Goal: Book appointment/travel/reservation

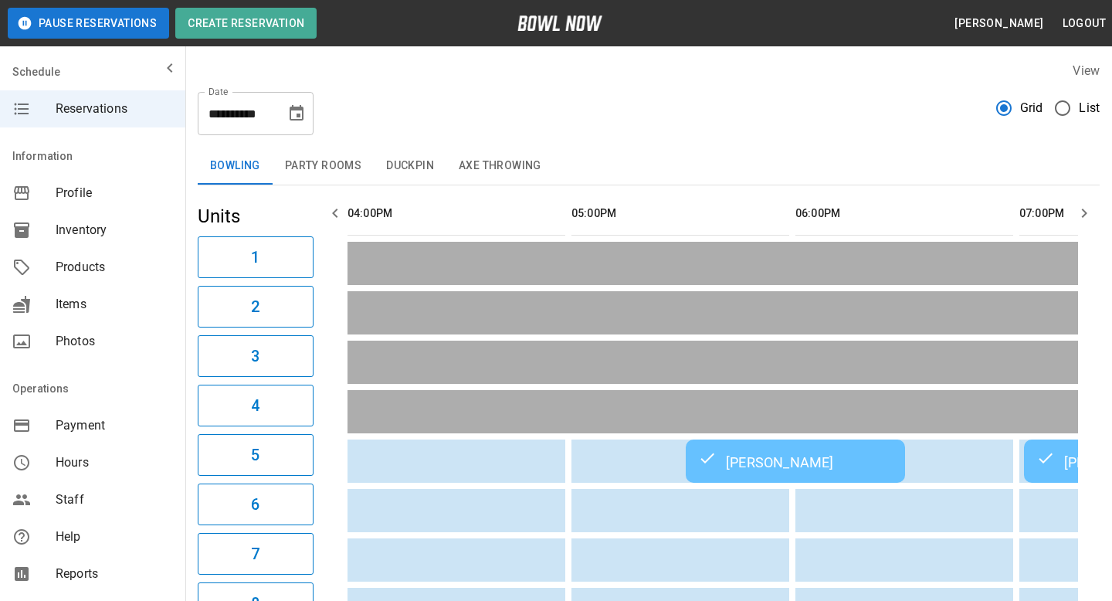
scroll to position [0, 1073]
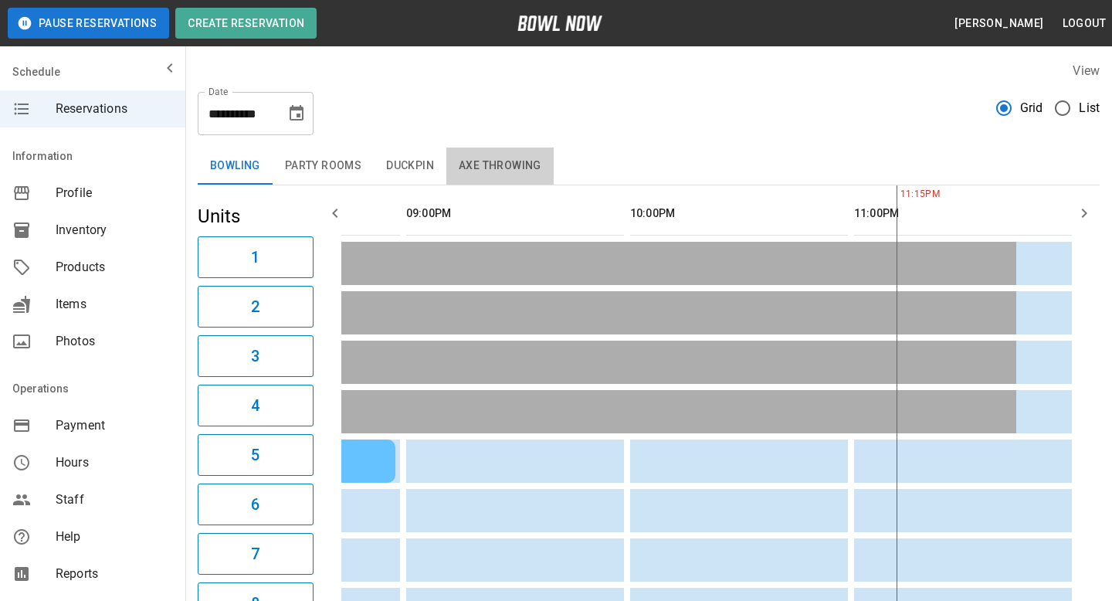
click at [485, 167] on button "Axe Throwing" at bounding box center [499, 166] width 107 height 37
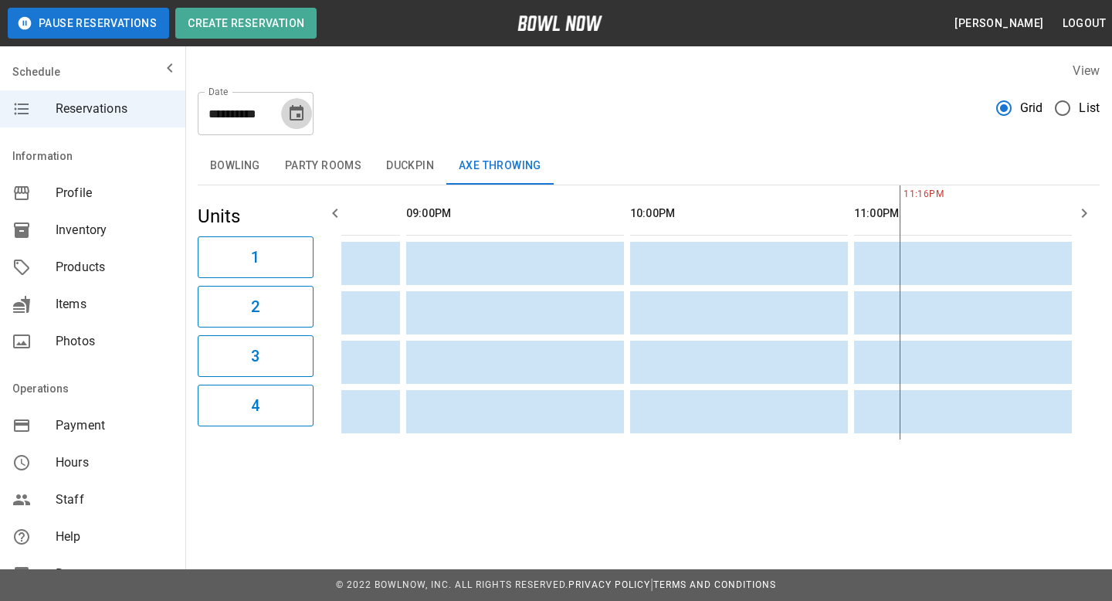
click at [291, 114] on icon "Choose date, selected date is Sep 19, 2025" at bounding box center [296, 113] width 19 height 19
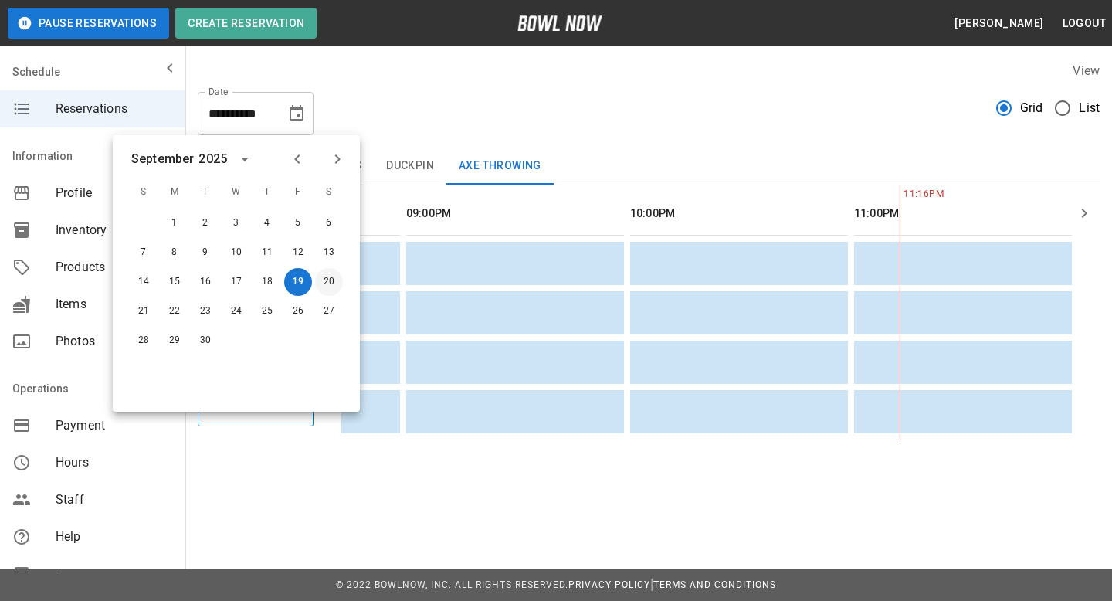
click at [329, 273] on button "20" at bounding box center [329, 282] width 28 height 28
type input "**********"
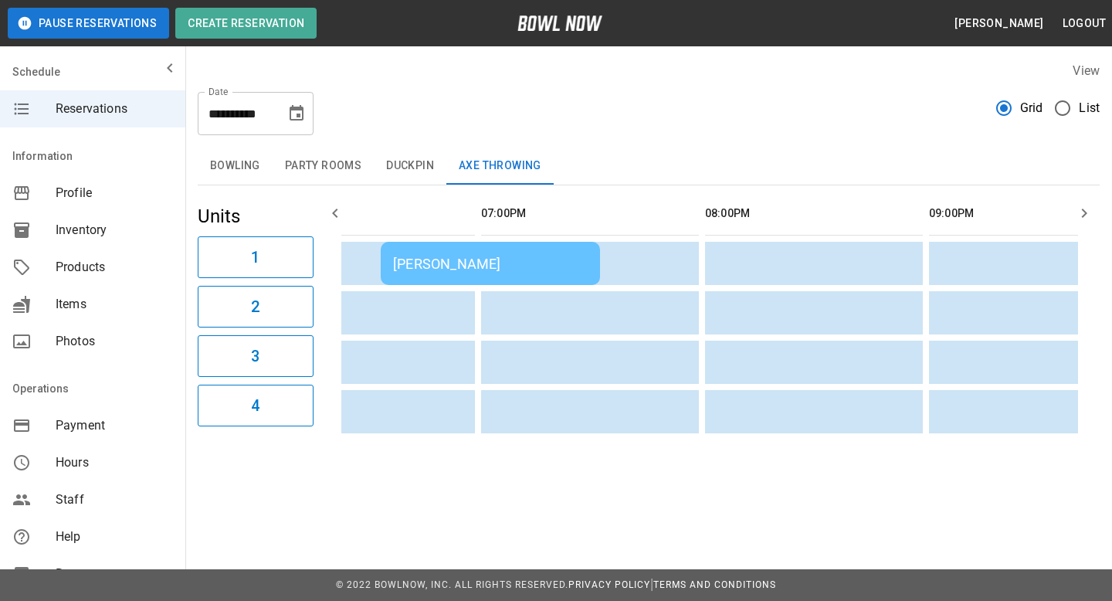
scroll to position [0, 0]
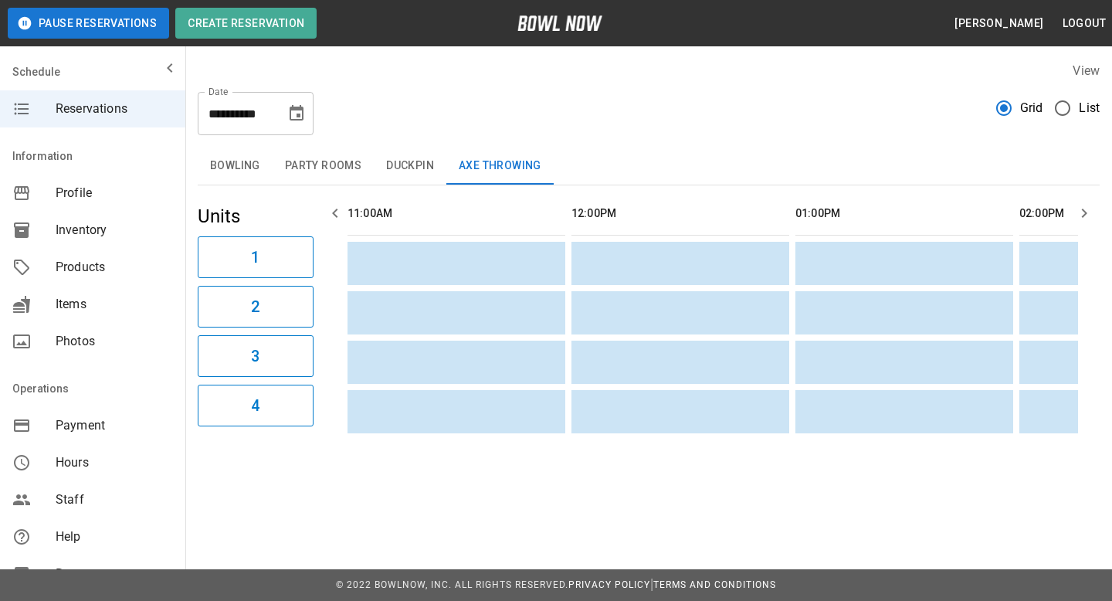
click at [405, 168] on button "Duckpin" at bounding box center [410, 166] width 73 height 37
click at [240, 177] on button "Bowling" at bounding box center [235, 166] width 75 height 37
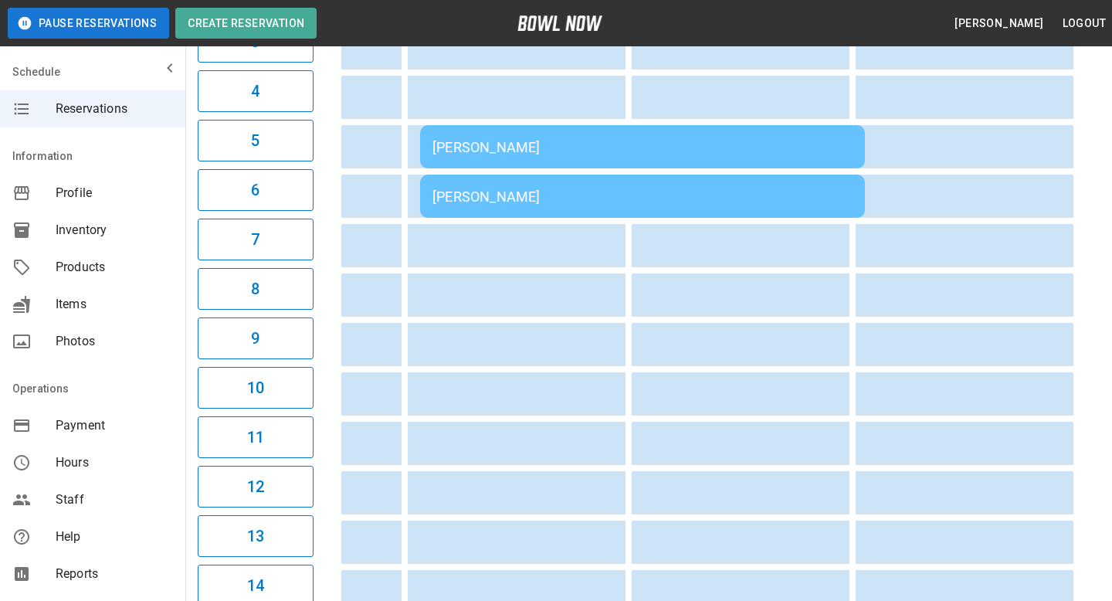
click at [605, 208] on td "[PERSON_NAME]" at bounding box center [642, 196] width 445 height 43
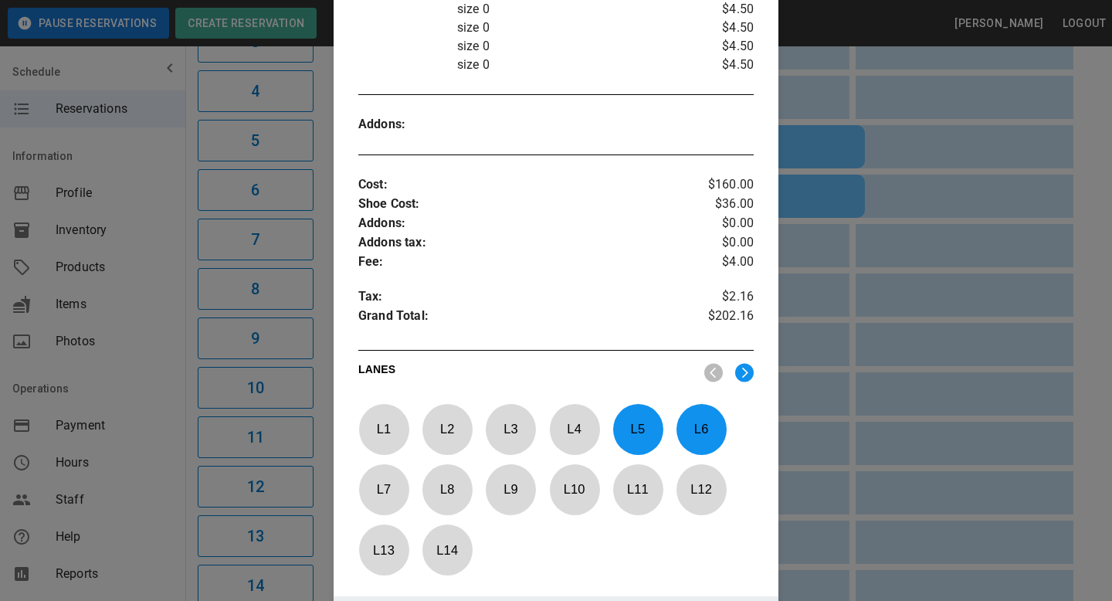
click at [867, 304] on div at bounding box center [556, 300] width 1112 height 601
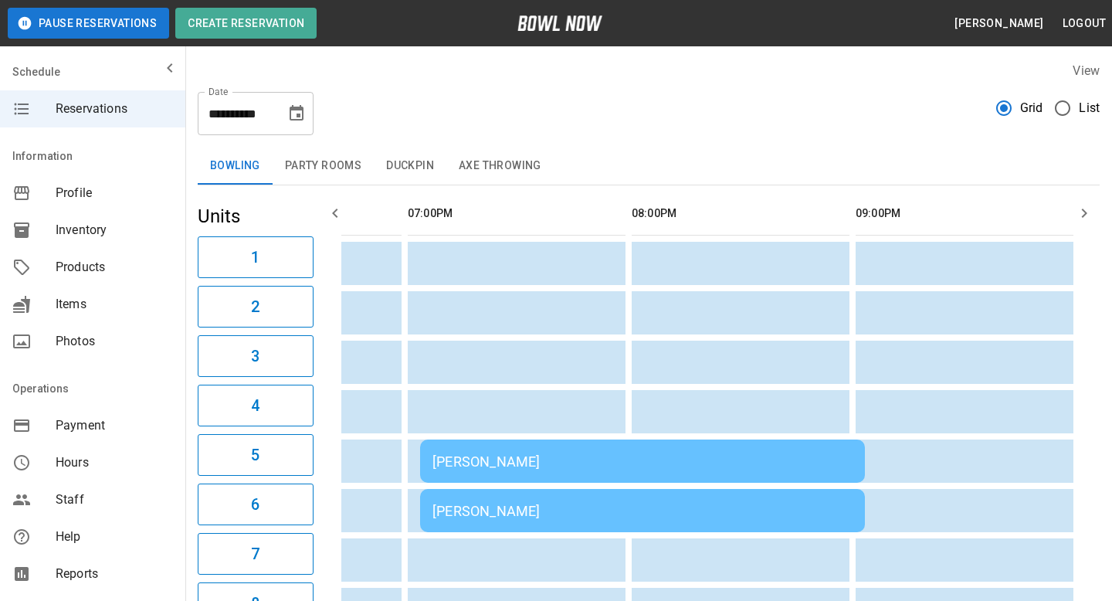
click at [472, 164] on button "Axe Throwing" at bounding box center [499, 166] width 107 height 37
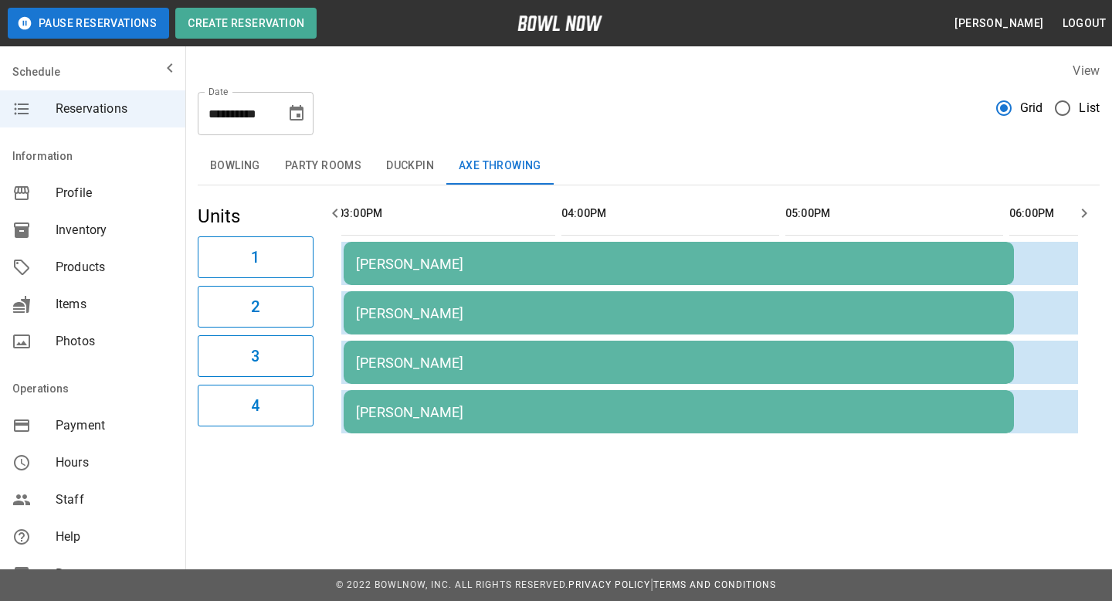
click at [466, 295] on td "[PERSON_NAME]" at bounding box center [679, 312] width 670 height 43
